Goal: Check status: Check status

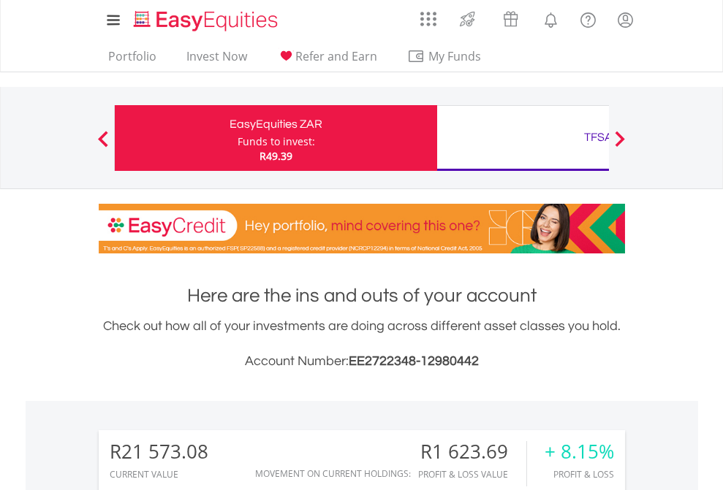
scroll to position [140, 229]
click at [237, 138] on div "Funds to invest:" at bounding box center [275, 141] width 77 height 15
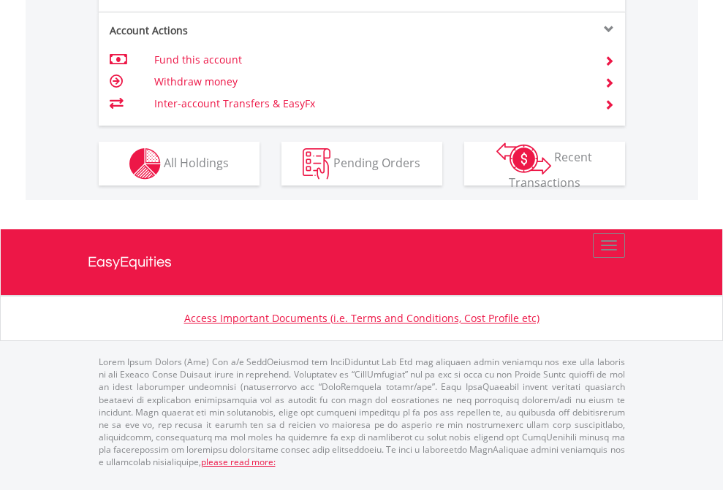
scroll to position [1371, 0]
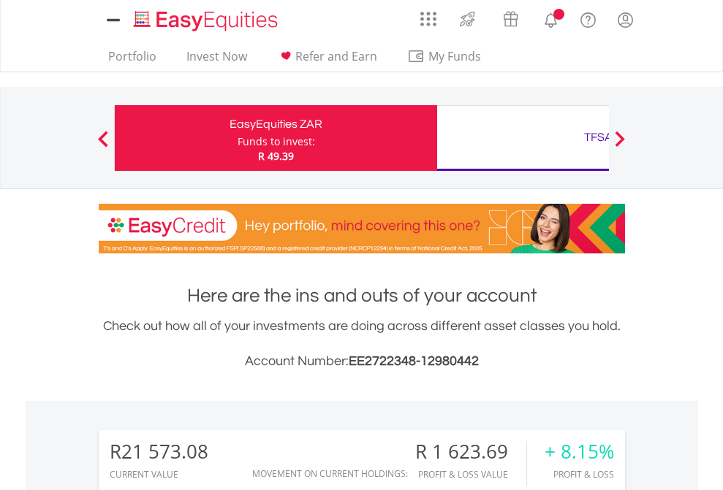
scroll to position [140, 229]
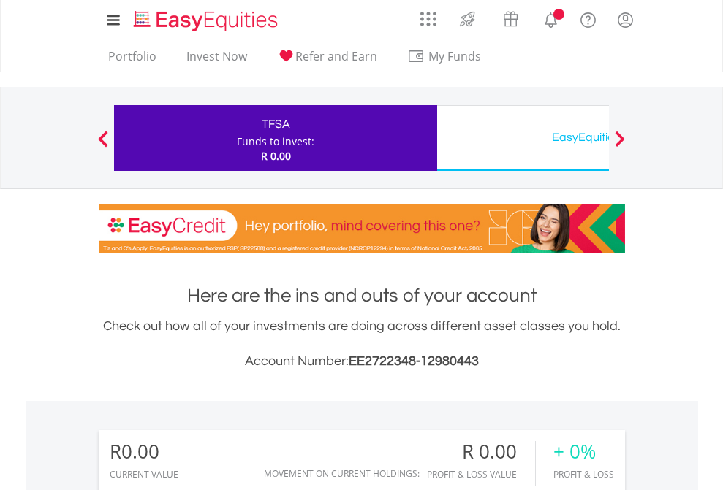
scroll to position [140, 229]
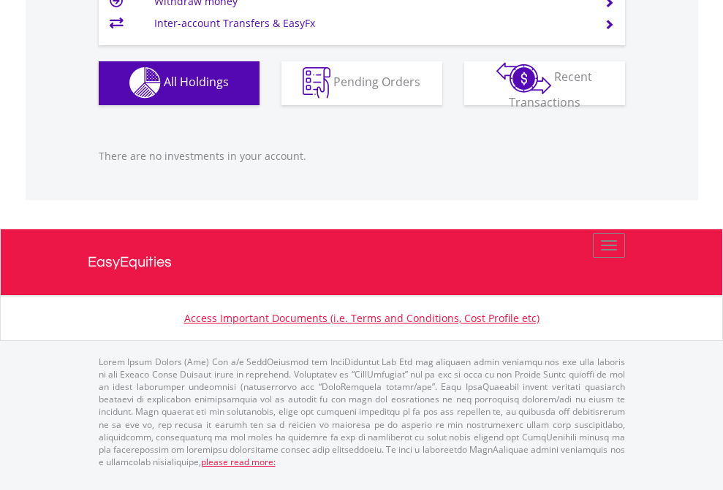
scroll to position [1447, 0]
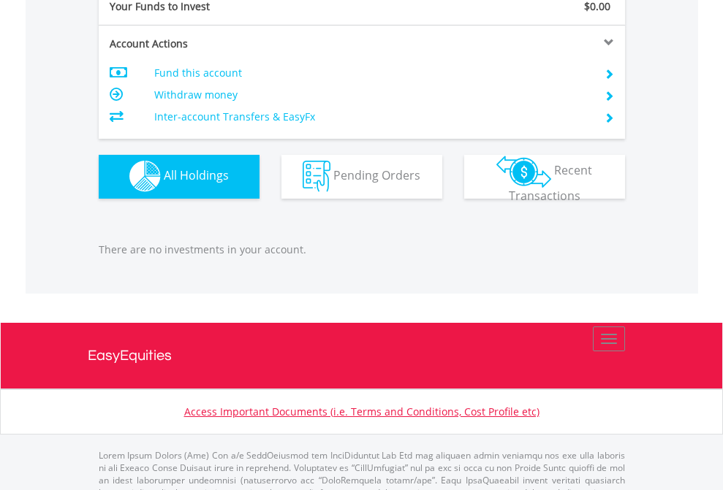
scroll to position [1447, 0]
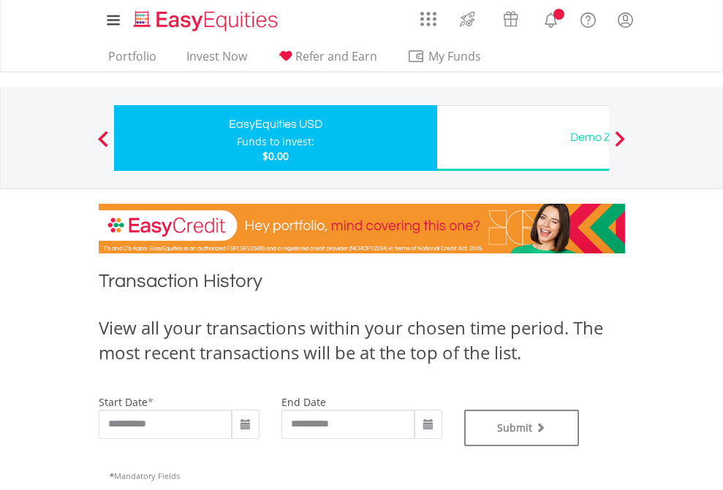
type input "**********"
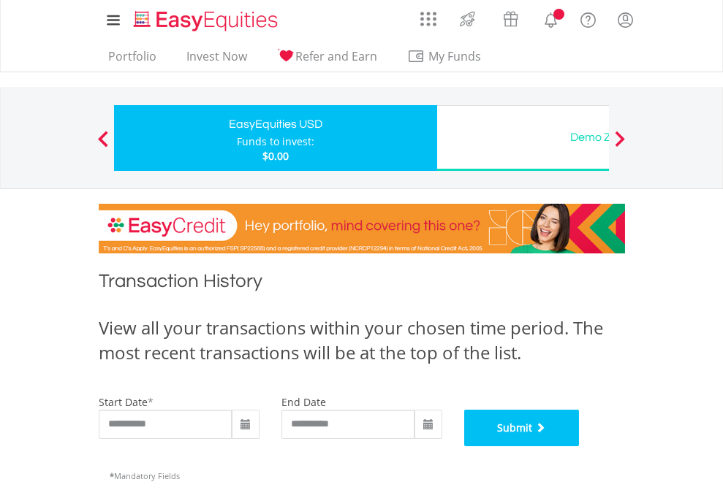
click at [579, 446] on button "Submit" at bounding box center [521, 428] width 115 height 37
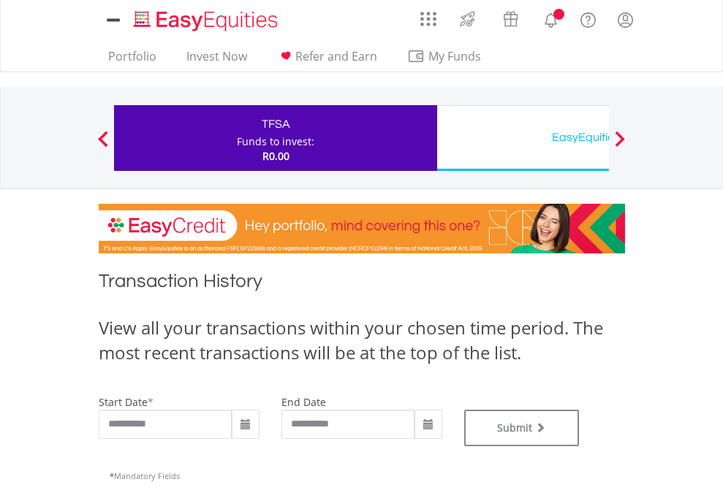
type input "**********"
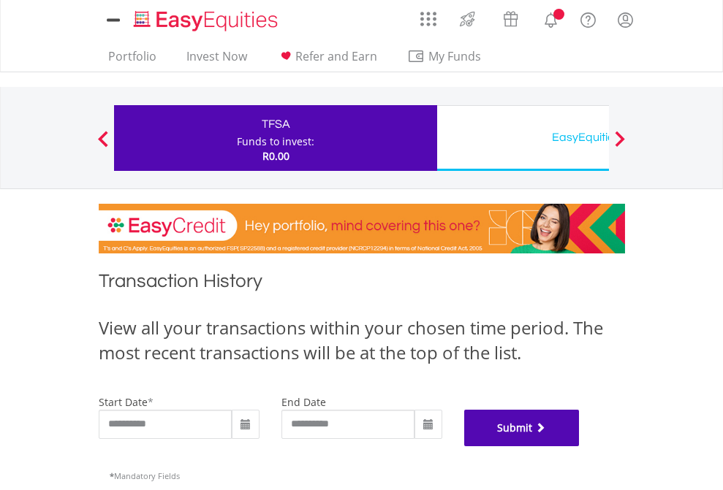
click at [579, 446] on button "Submit" at bounding box center [521, 428] width 115 height 37
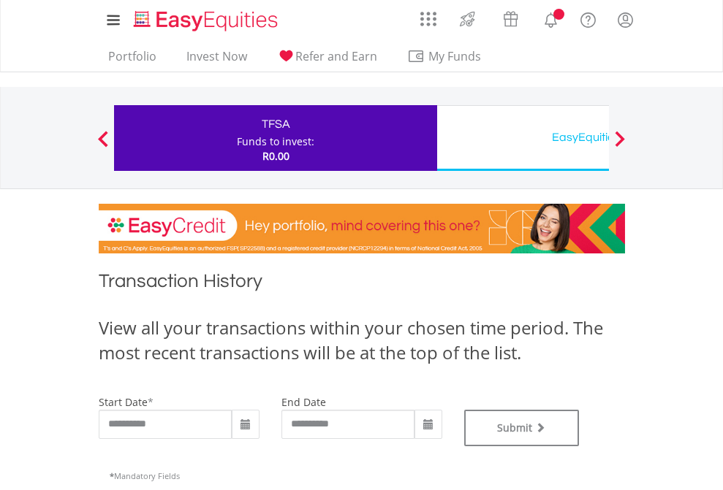
click at [522, 138] on div "EasyEquities USD" at bounding box center [598, 137] width 305 height 20
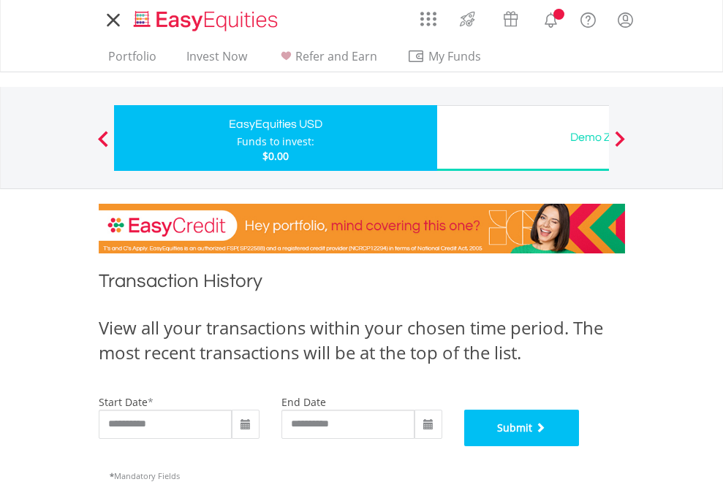
click at [579, 446] on button "Submit" at bounding box center [521, 428] width 115 height 37
